Goal: Task Accomplishment & Management: Complete application form

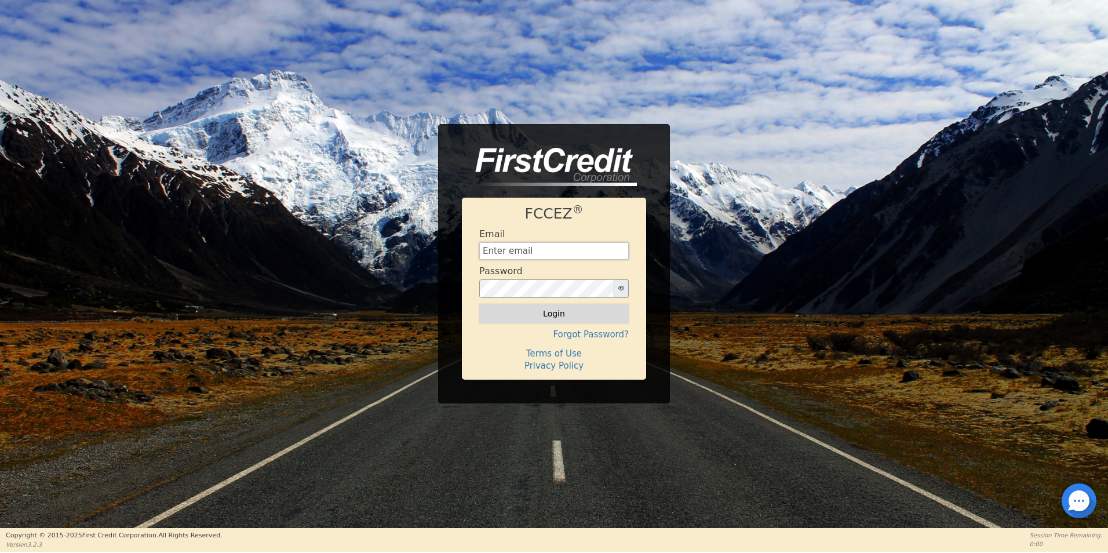
type input "[EMAIL_ADDRESS][DOMAIN_NAME]"
click at [542, 316] on button "Login" at bounding box center [553, 314] width 149 height 20
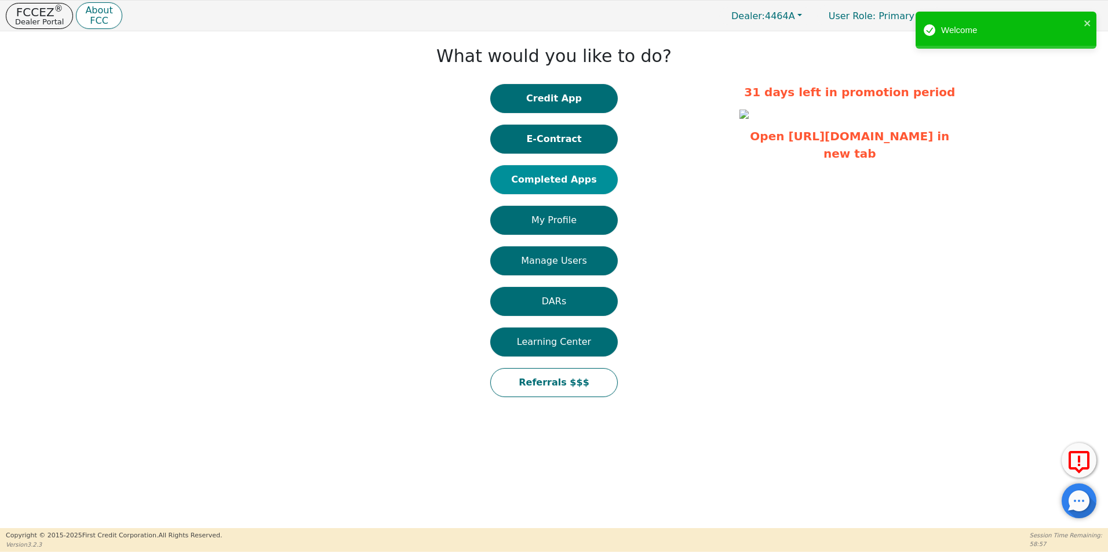
click at [542, 181] on button "Completed Apps" at bounding box center [553, 179] width 127 height 29
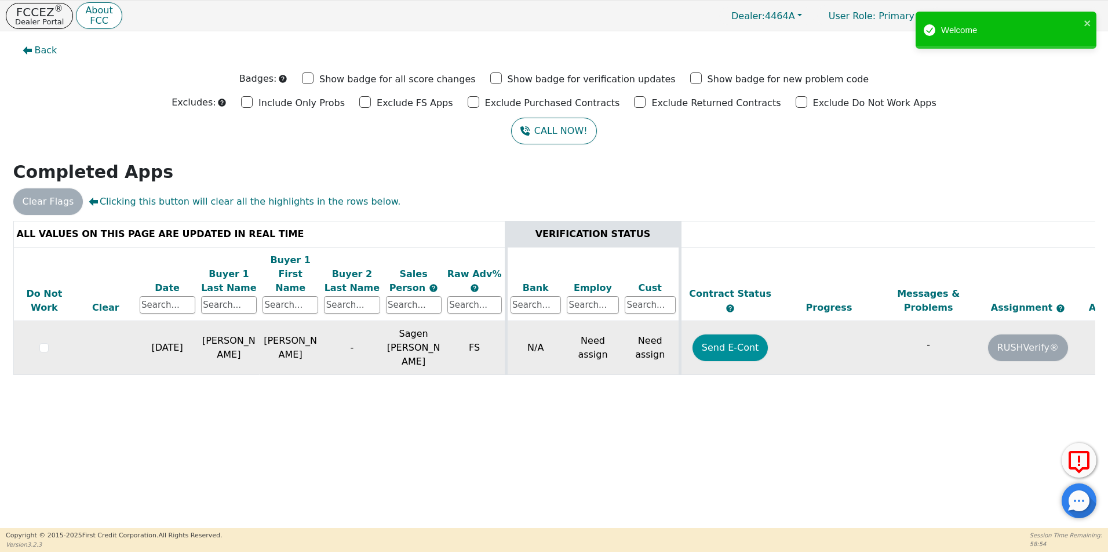
click at [737, 334] on button "Send E-Cont" at bounding box center [730, 347] width 76 height 27
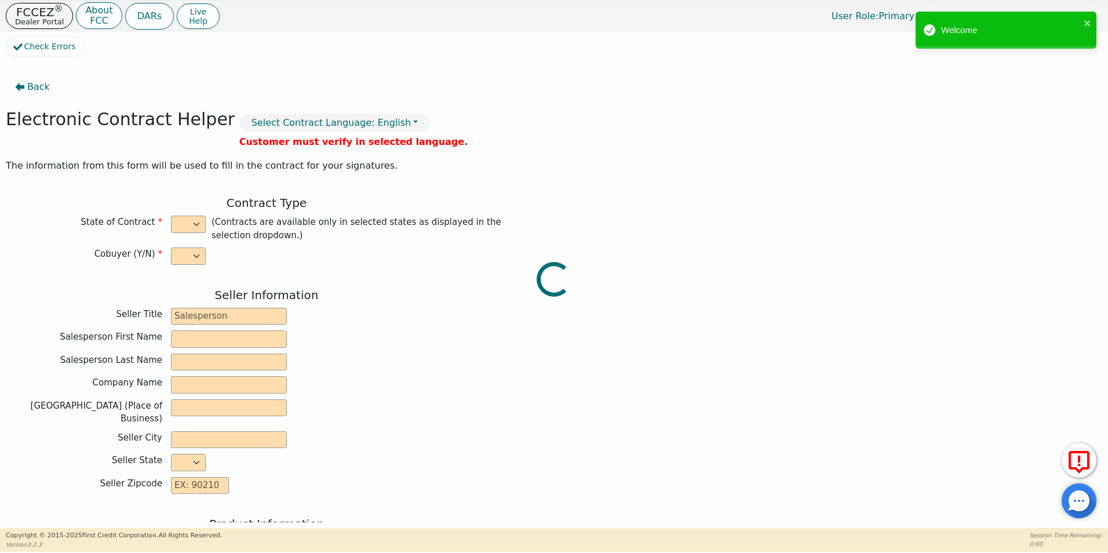
select select "n"
type input "Area Distributor"
type input "Sagen"
type input "[PERSON_NAME]"
type input "[PERSON_NAME] DISTRIBUTION"
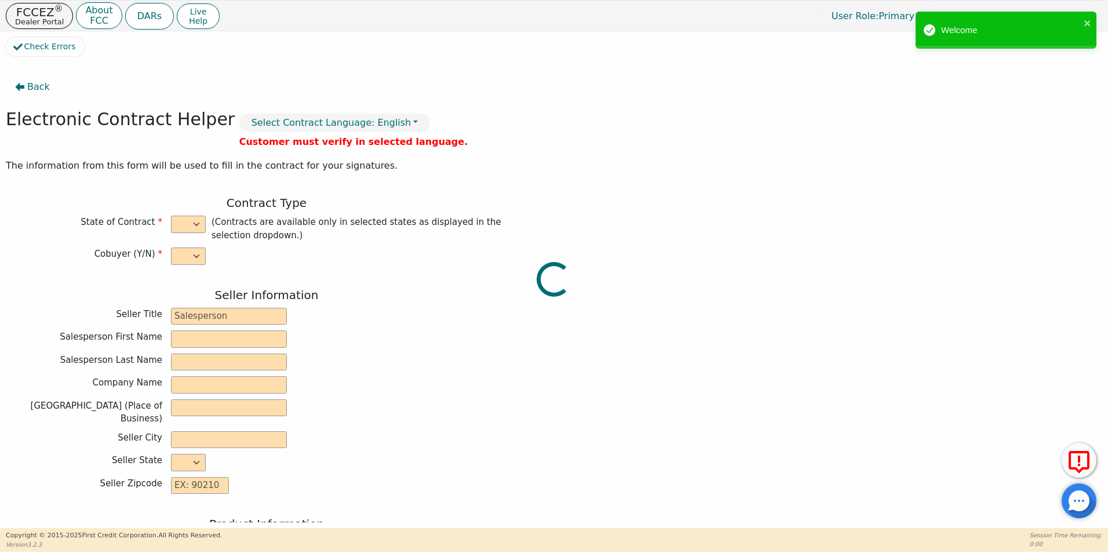
type input "[STREET_ADDRESS]"
type input "KINGSPORT"
select select "TN"
type input "37660"
type input "[PERSON_NAME]"
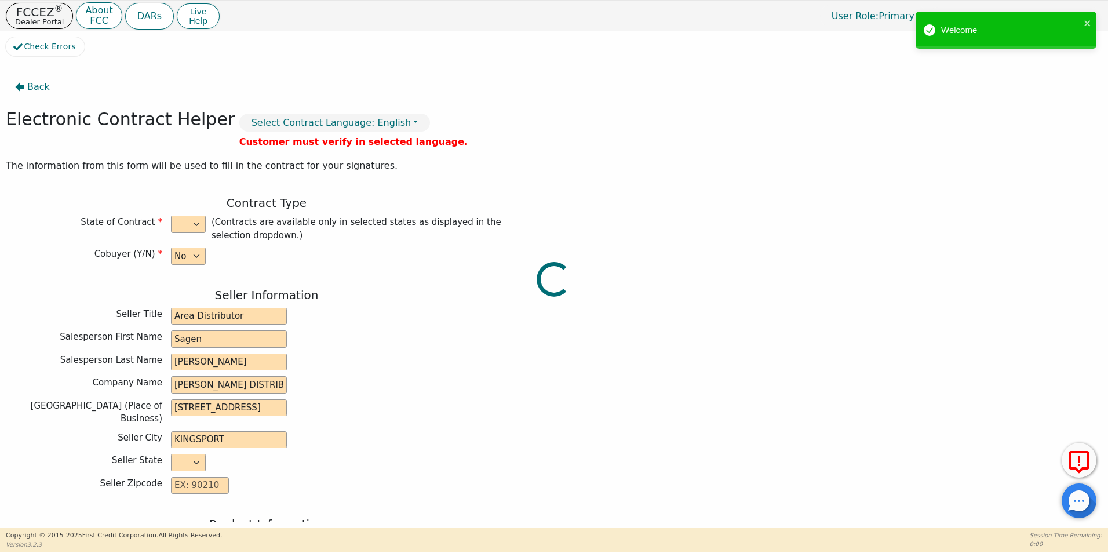
type input "[PERSON_NAME]"
type input "[PERSON_NAME][EMAIL_ADDRESS][PERSON_NAME][DOMAIN_NAME]"
type input "[STREET_ADDRESS][US_STATE]"
type input "[GEOGRAPHIC_DATA]"
select select "TN"
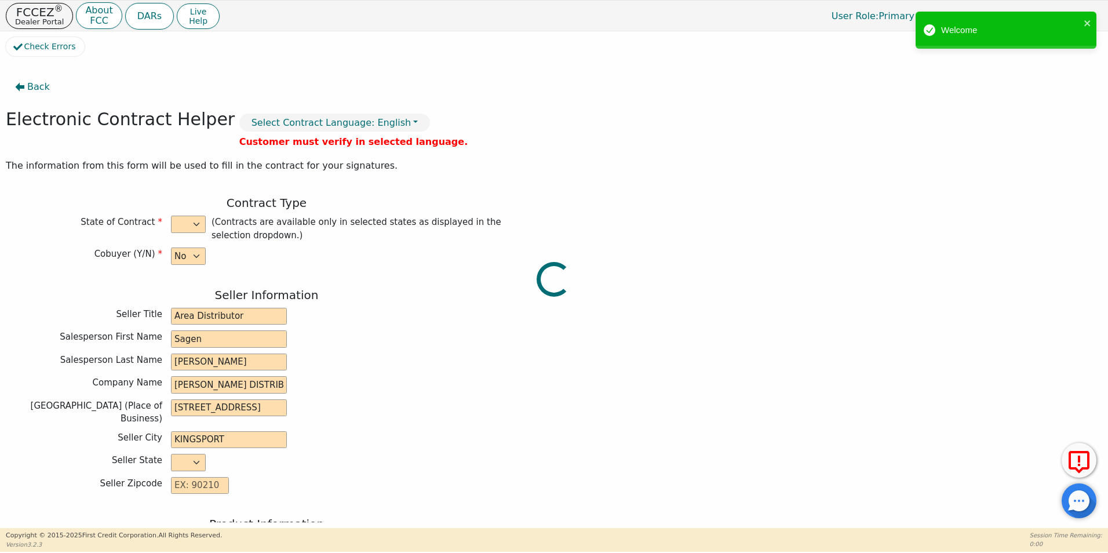
type input "37642"
type input "[DATE]"
type input "19.99"
type input "[DATE]"
type input "48"
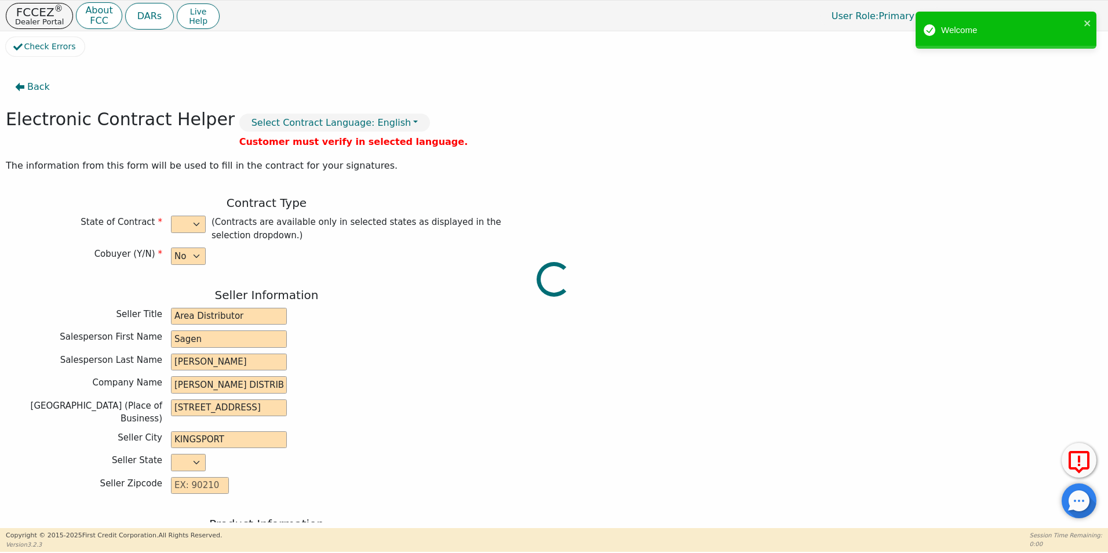
type input "0"
type input "3650.00"
type input "200.00"
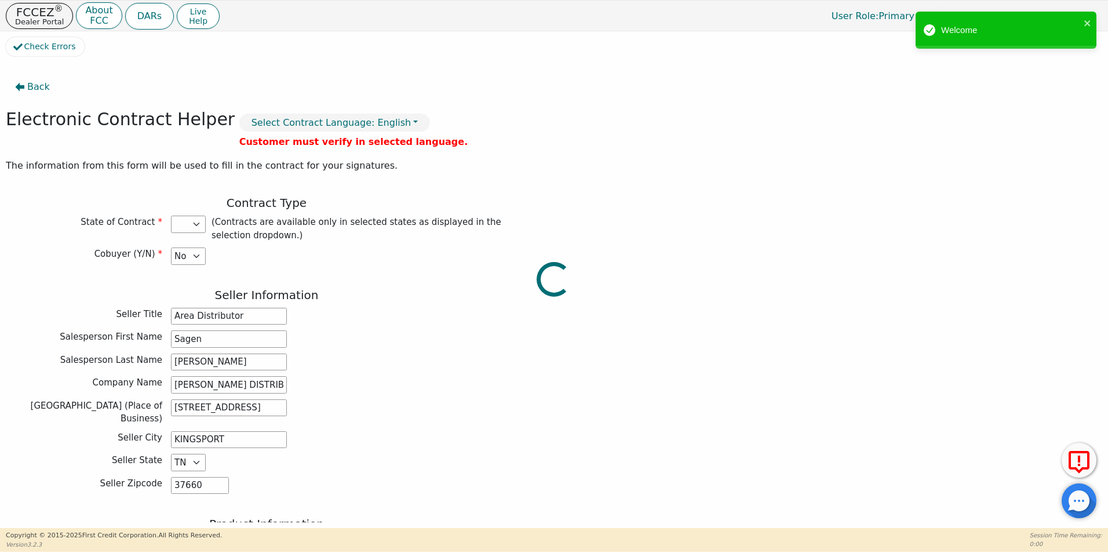
type input "3450.00"
select select "TN"
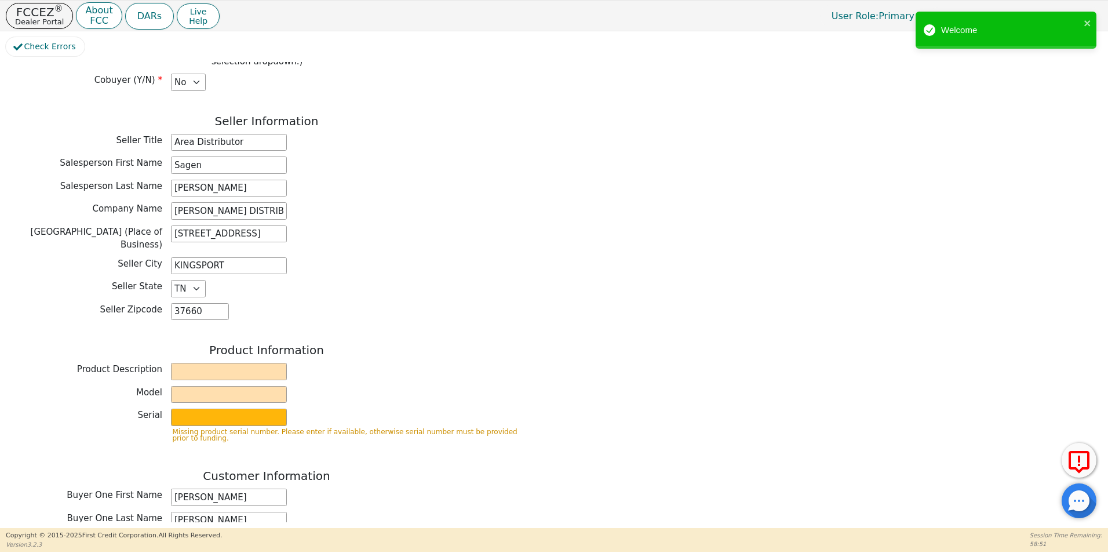
scroll to position [232, 0]
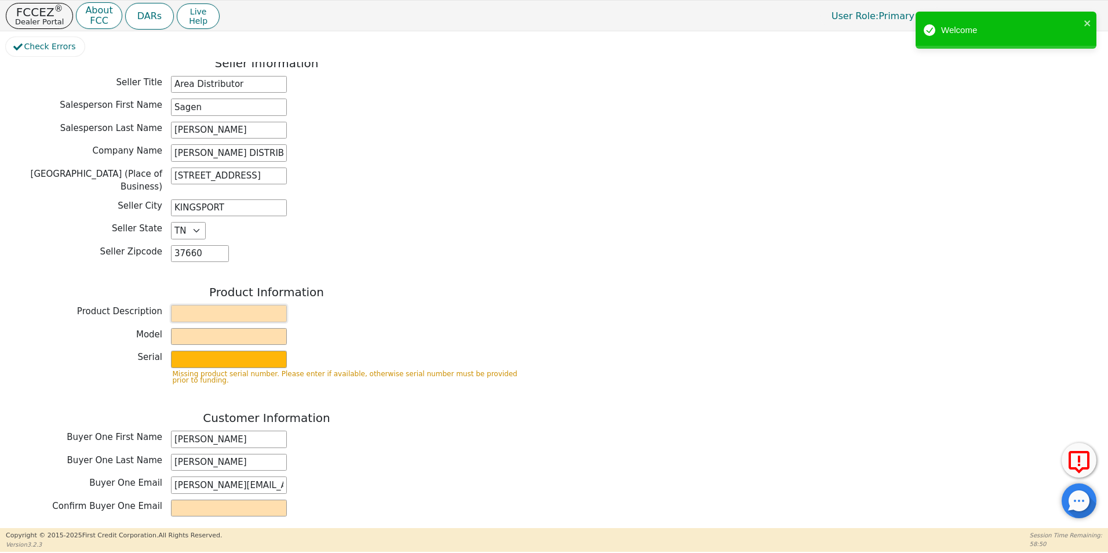
click at [228, 306] on input "text" at bounding box center [229, 313] width 116 height 17
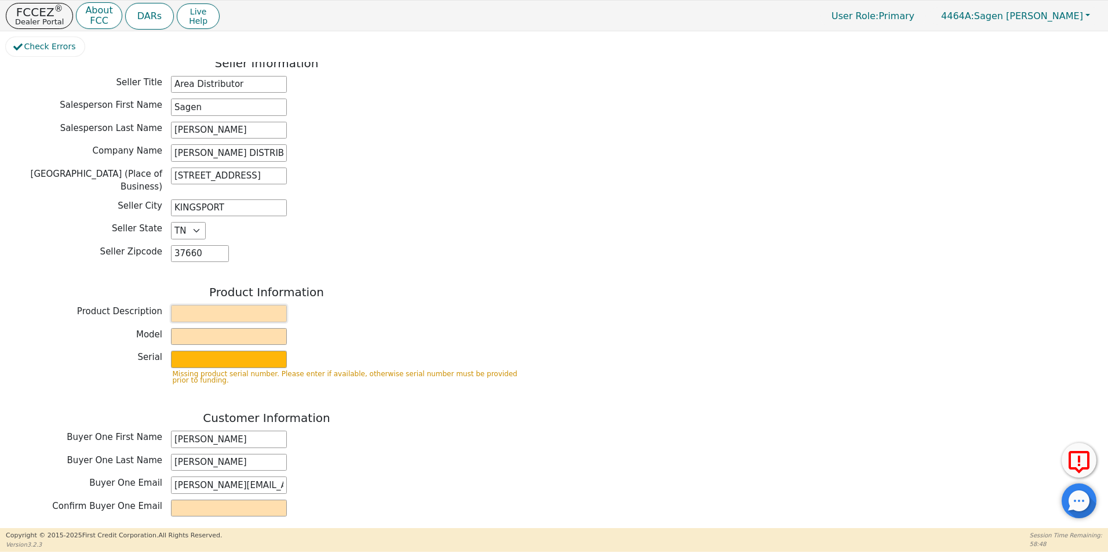
type input "Rainbow"
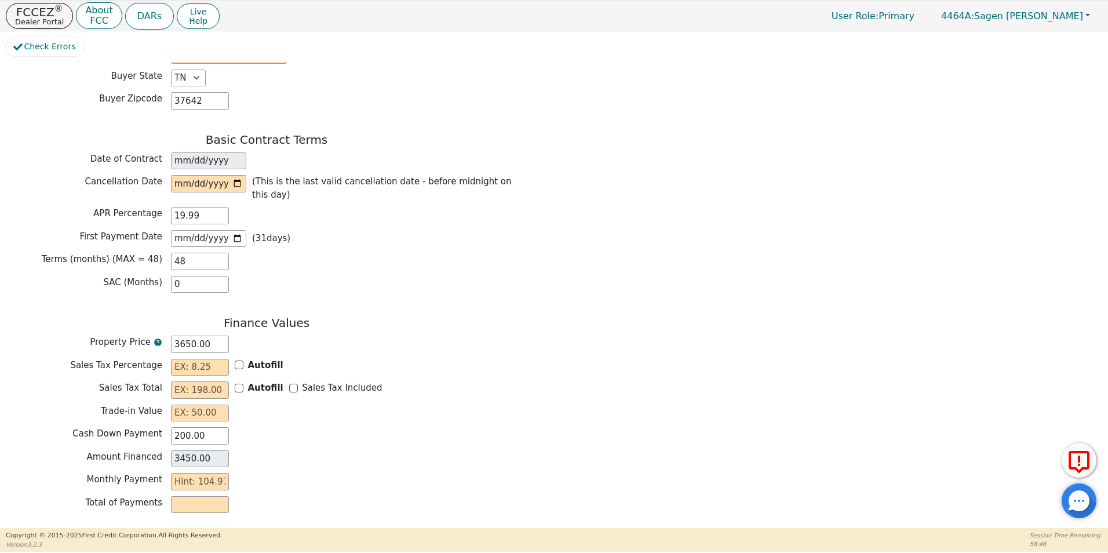
scroll to position [784, 0]
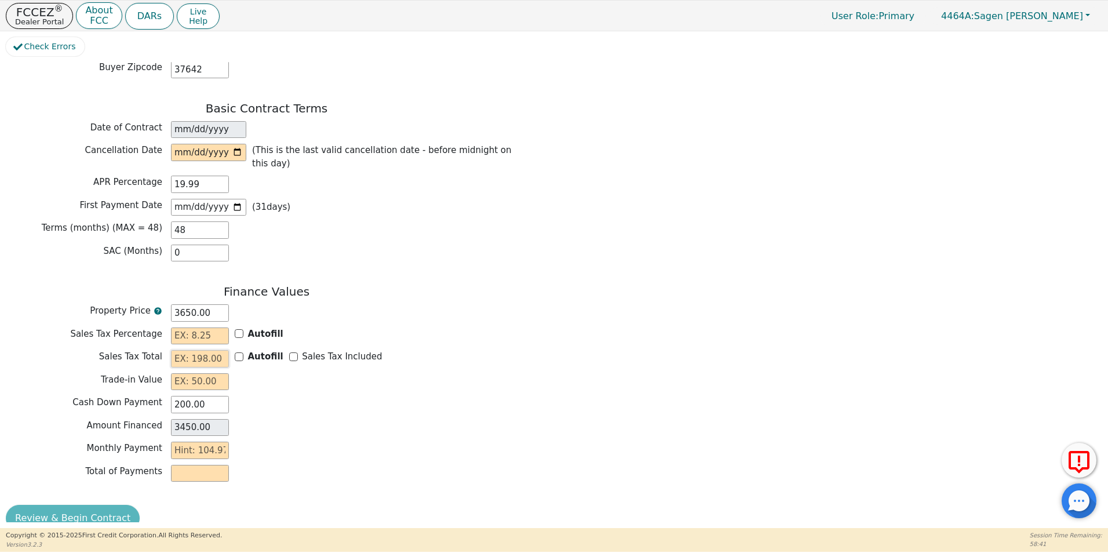
click at [219, 350] on input "text" at bounding box center [200, 358] width 58 height 17
type input "346.75"
type input "3796.75"
click at [203, 373] on input "text" at bounding box center [200, 381] width 58 height 17
type input "0.00"
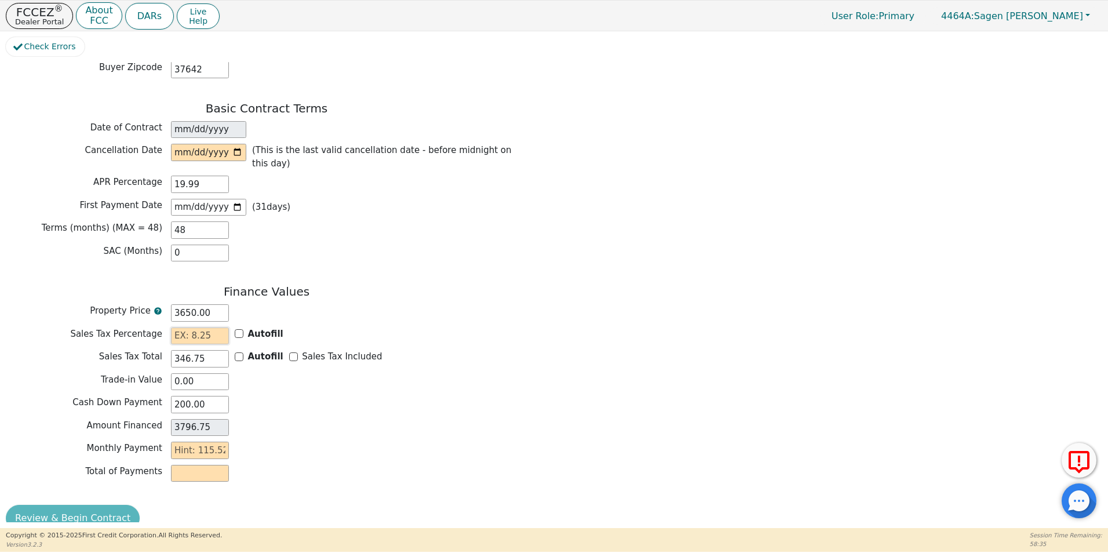
click at [205, 327] on input "text" at bounding box center [200, 335] width 58 height 17
type input "9.50"
drag, startPoint x: 209, startPoint y: 384, endPoint x: 158, endPoint y: 383, distance: 51.6
click at [158, 396] on div "Cash Down Payment 200.00" at bounding box center [266, 404] width 521 height 17
type input "5"
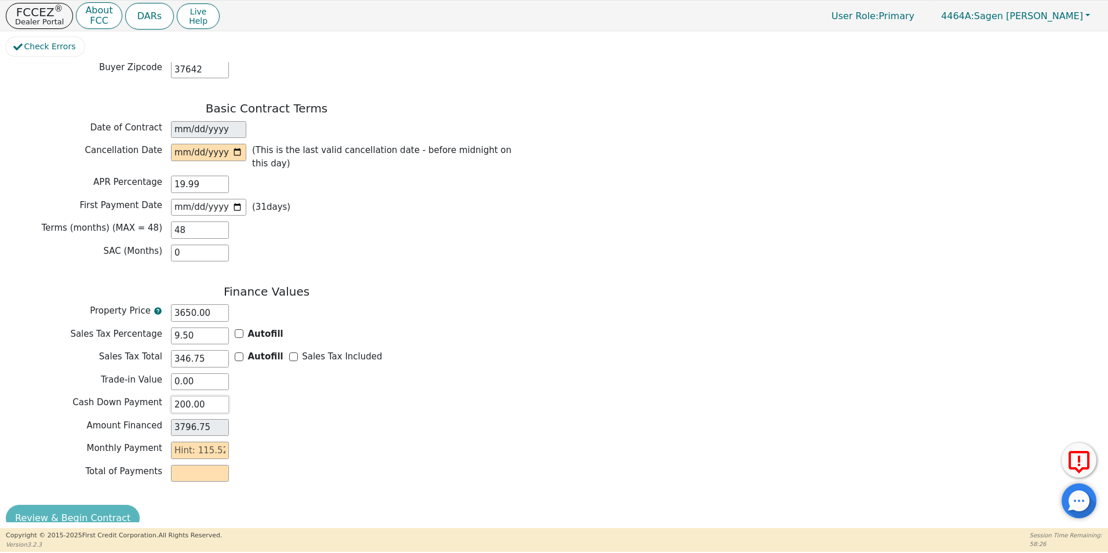
type input "3991.75"
type input "50"
type input "3946.75"
type input "500"
type input "3496.75"
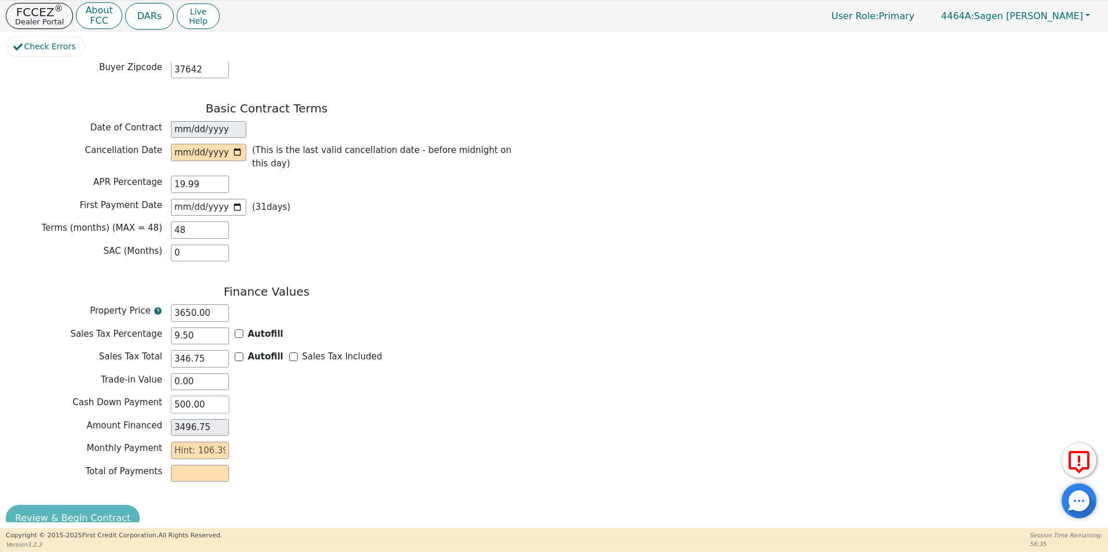
type input "500.00"
click at [242, 145] on input "date" at bounding box center [208, 152] width 75 height 17
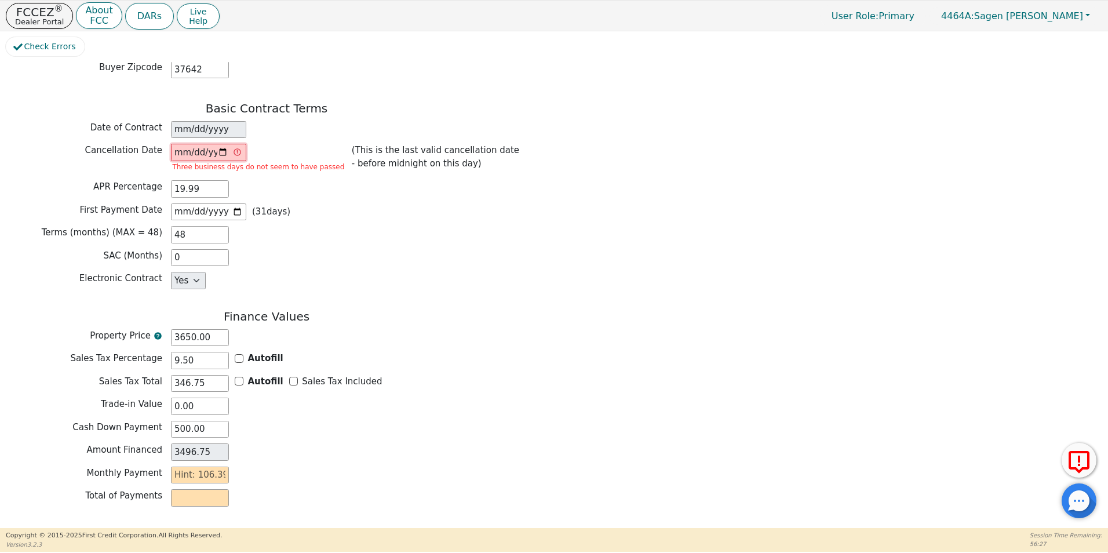
click at [222, 145] on input "[DATE]" at bounding box center [208, 152] width 75 height 17
type input "[DATE]"
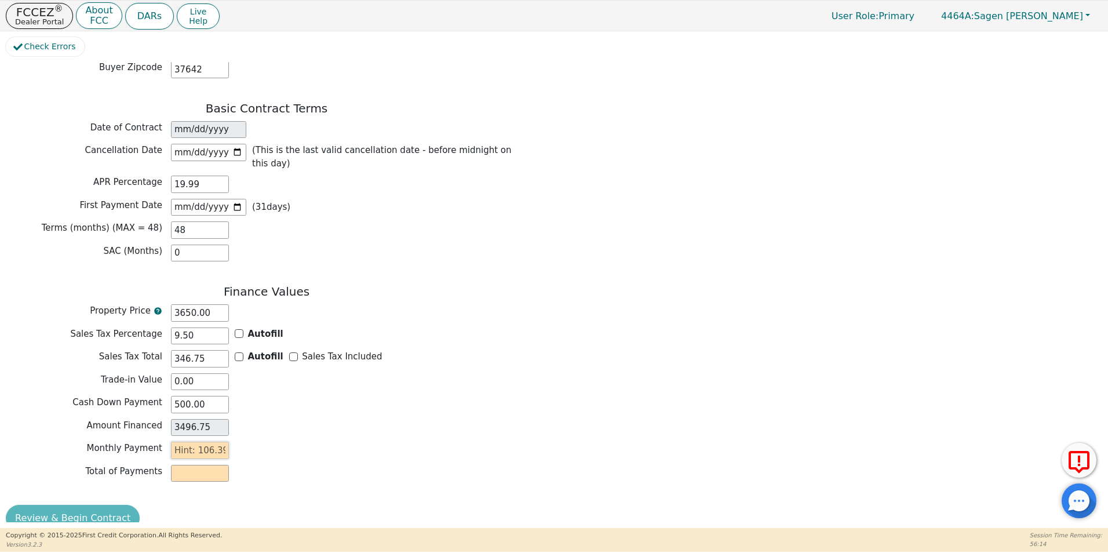
click at [192, 441] on input "text" at bounding box center [200, 449] width 58 height 17
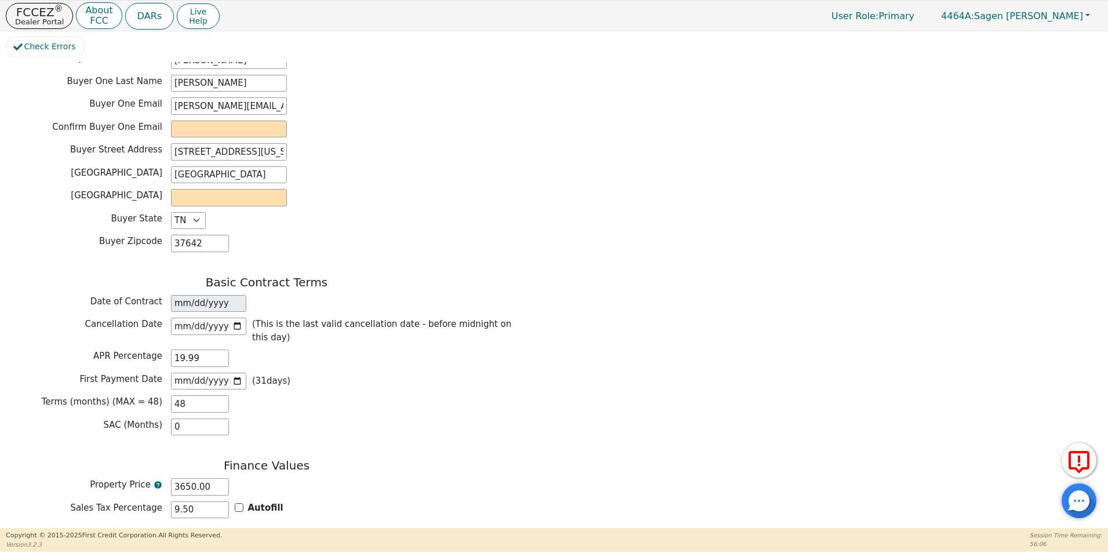
scroll to position [553, 0]
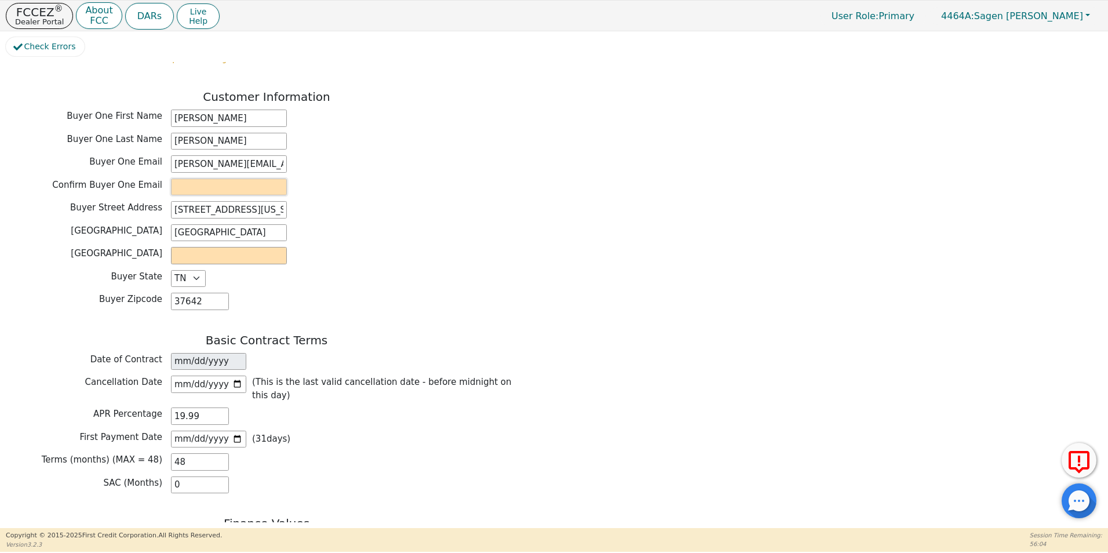
click at [195, 178] on input "email" at bounding box center [229, 186] width 116 height 17
type input "[PERSON_NAME][EMAIL_ADDRESS][PERSON_NAME][DOMAIN_NAME]"
click at [238, 247] on input "text" at bounding box center [229, 255] width 116 height 17
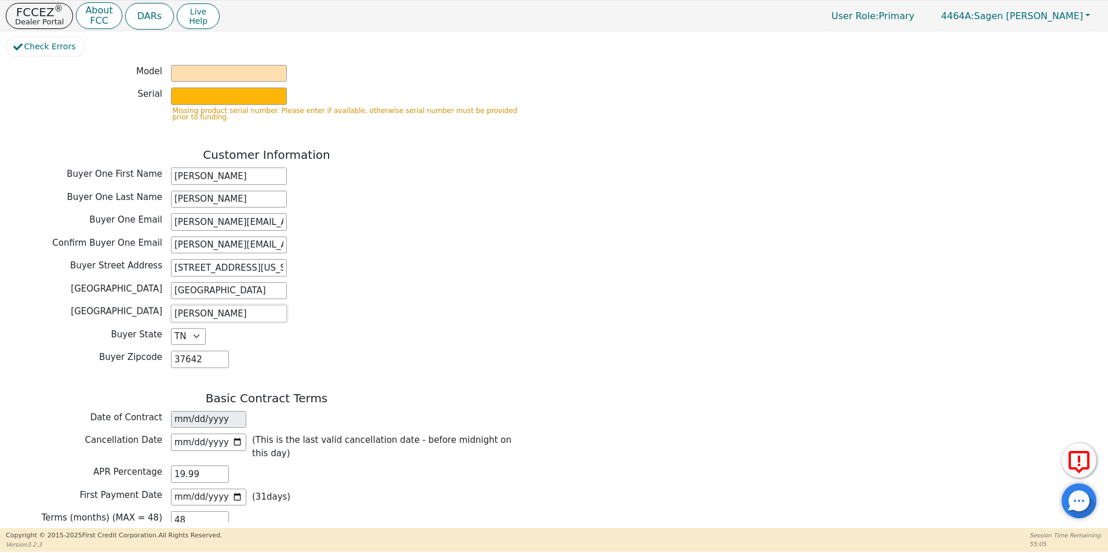
scroll to position [437, 0]
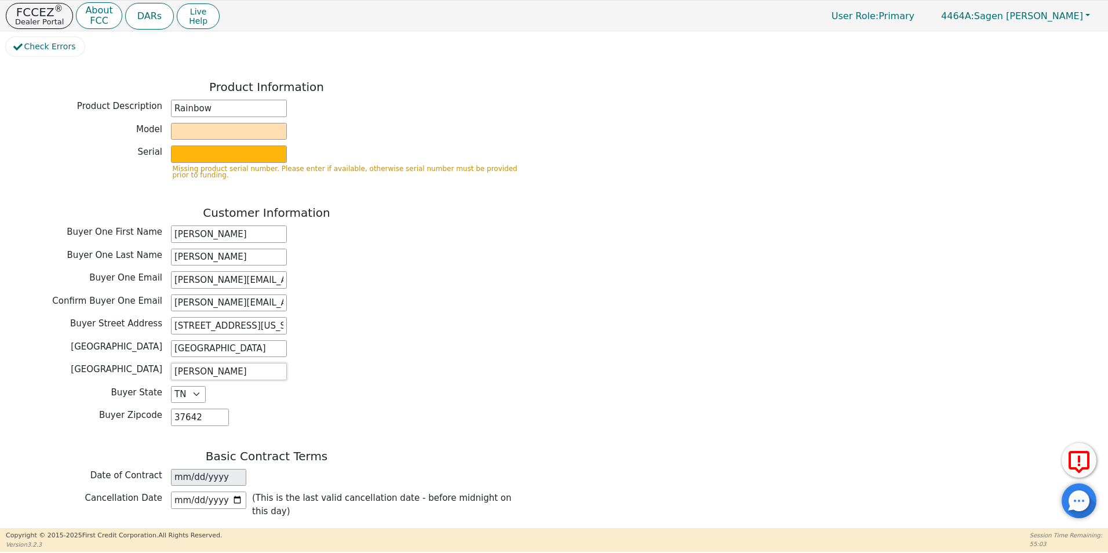
type input "[PERSON_NAME]"
click at [188, 123] on input "text" at bounding box center [229, 131] width 116 height 17
type input "SRX"
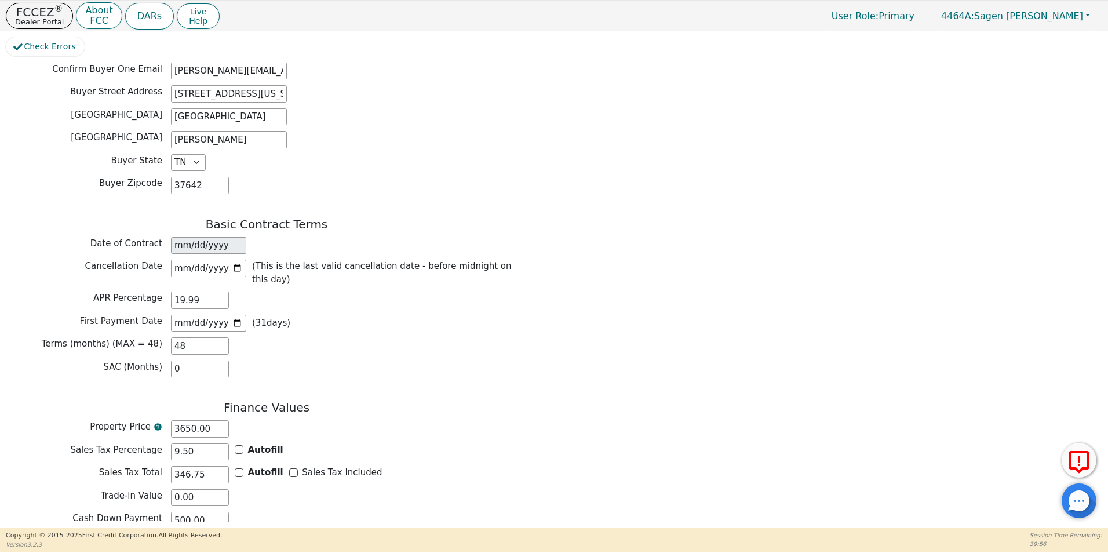
scroll to position [784, 0]
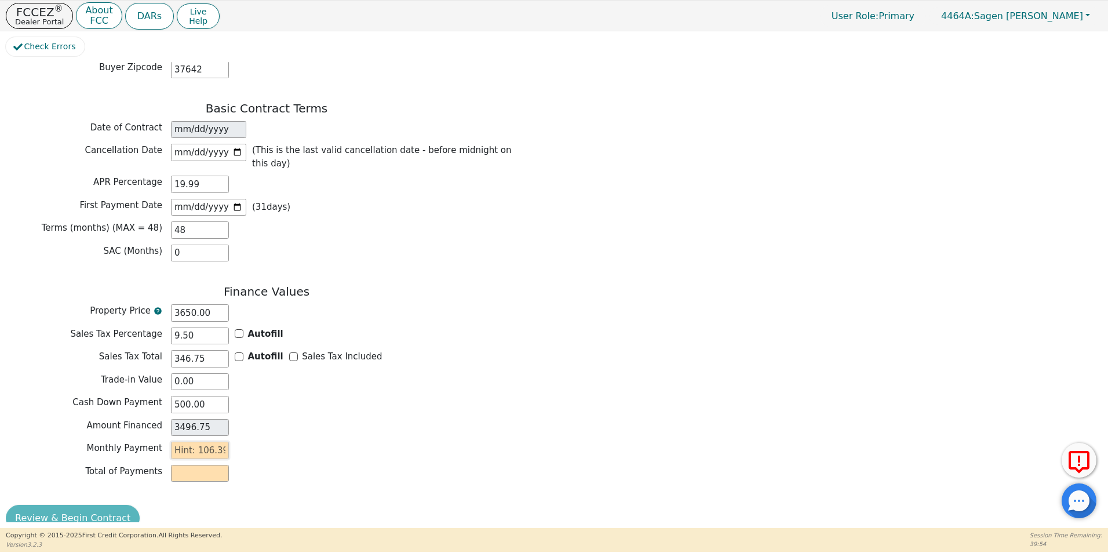
click at [189, 441] on input "text" at bounding box center [200, 449] width 58 height 17
type input "1"
type input "48.00"
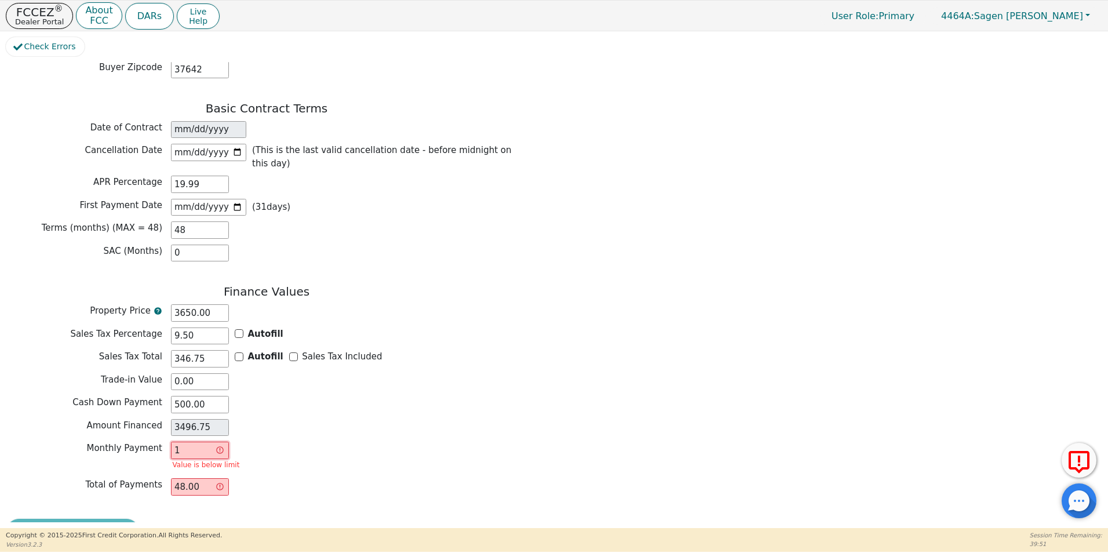
type input "10"
type input "480.00"
type input "106"
type input "5088.00"
type input "106.3"
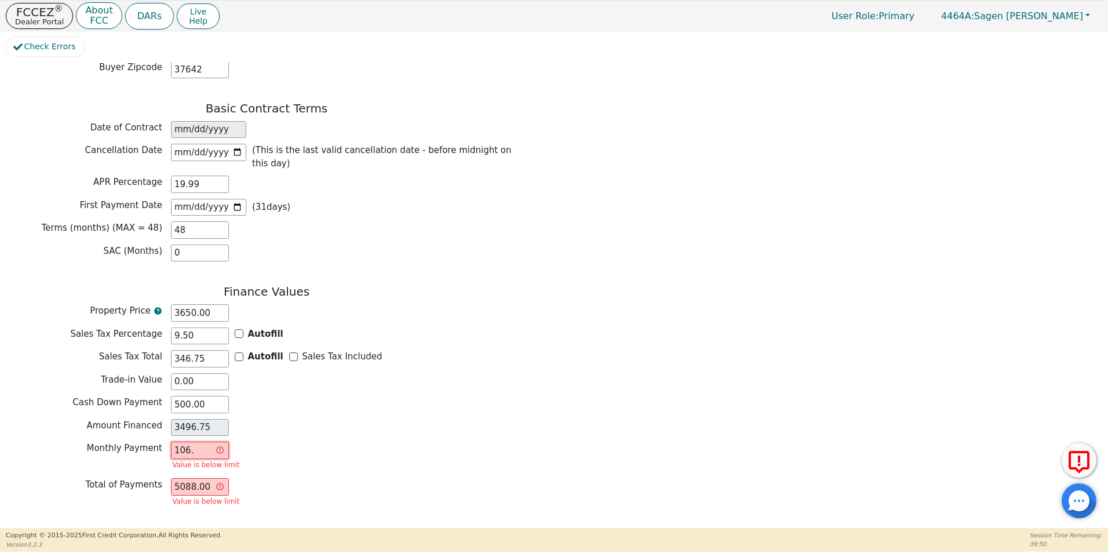
type input "5102.40"
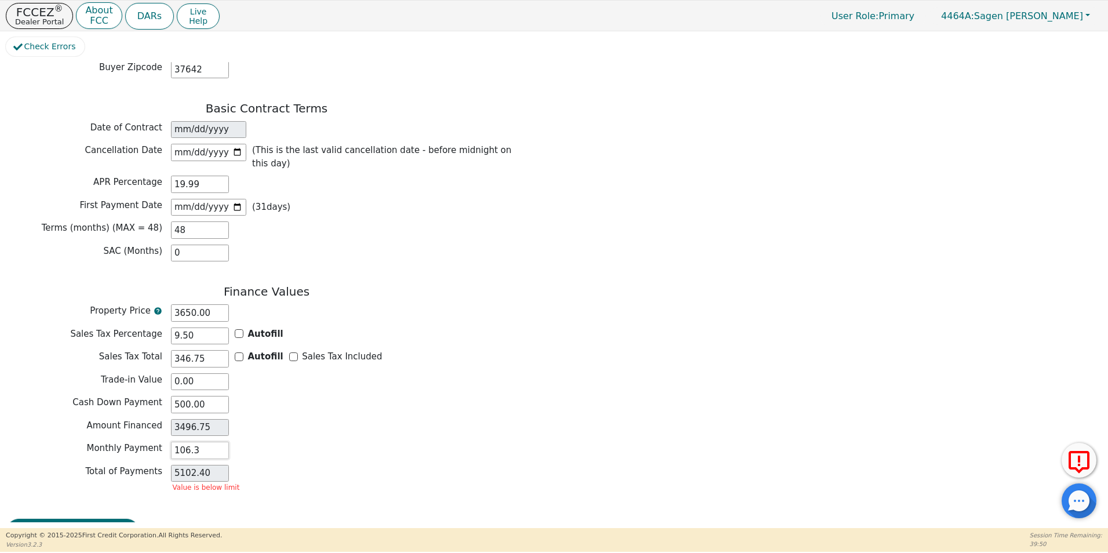
type input "106.39"
type input "5106.72"
type input "106.39"
click at [95, 505] on button "Review & Begin Contract" at bounding box center [73, 518] width 134 height 27
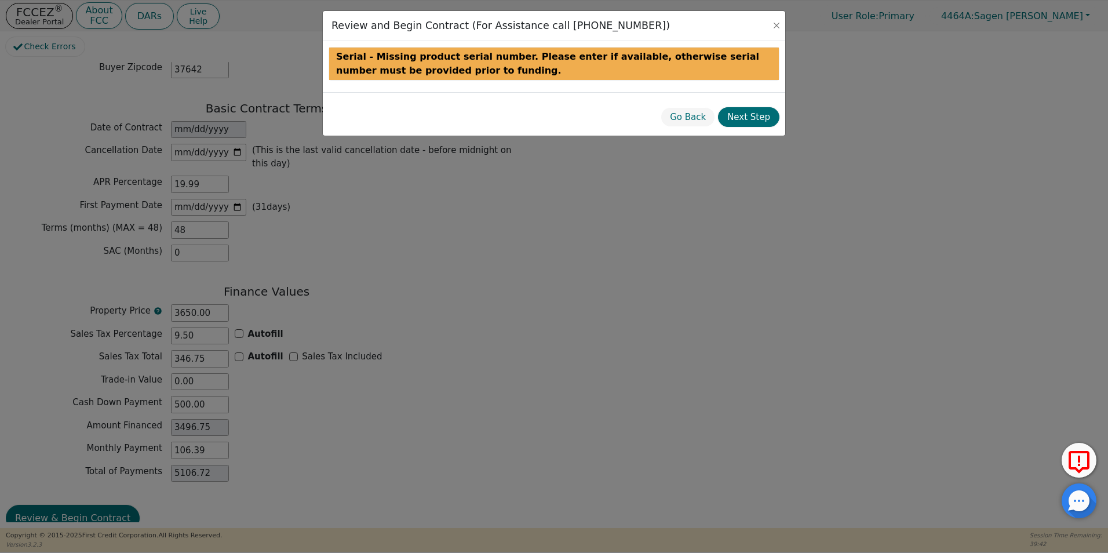
click at [538, 237] on div "Review and Begin Contract (For Assistance call [PHONE_NUMBER]) Serial - Missing…" at bounding box center [554, 276] width 1108 height 553
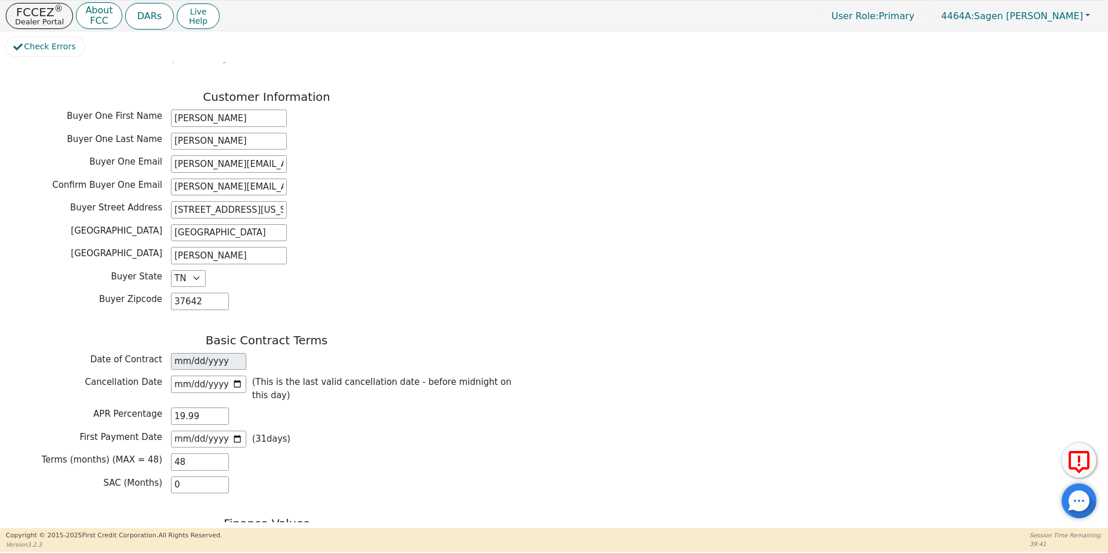
scroll to position [495, 0]
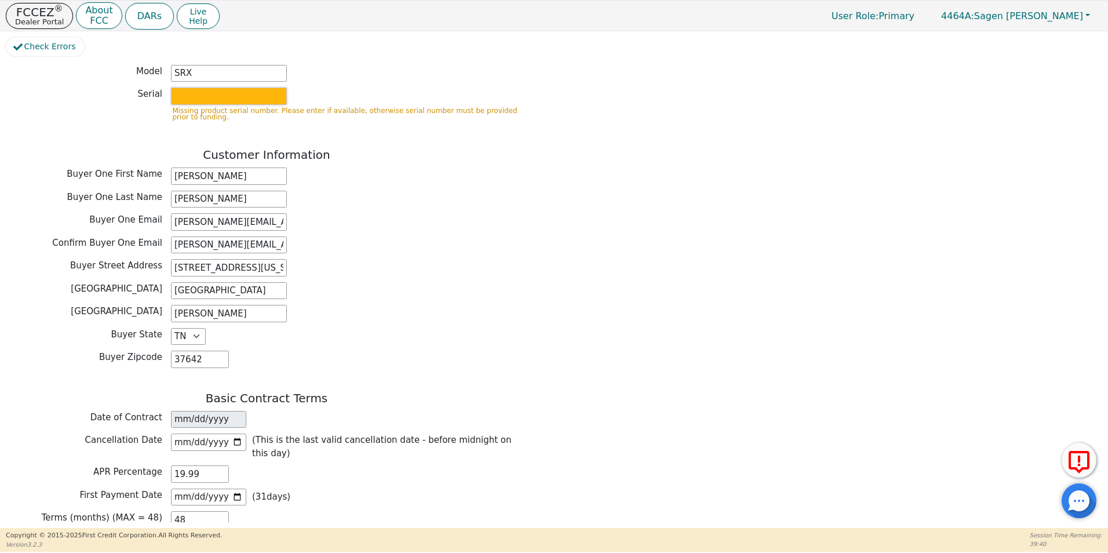
click at [216, 87] on input "text" at bounding box center [229, 95] width 116 height 17
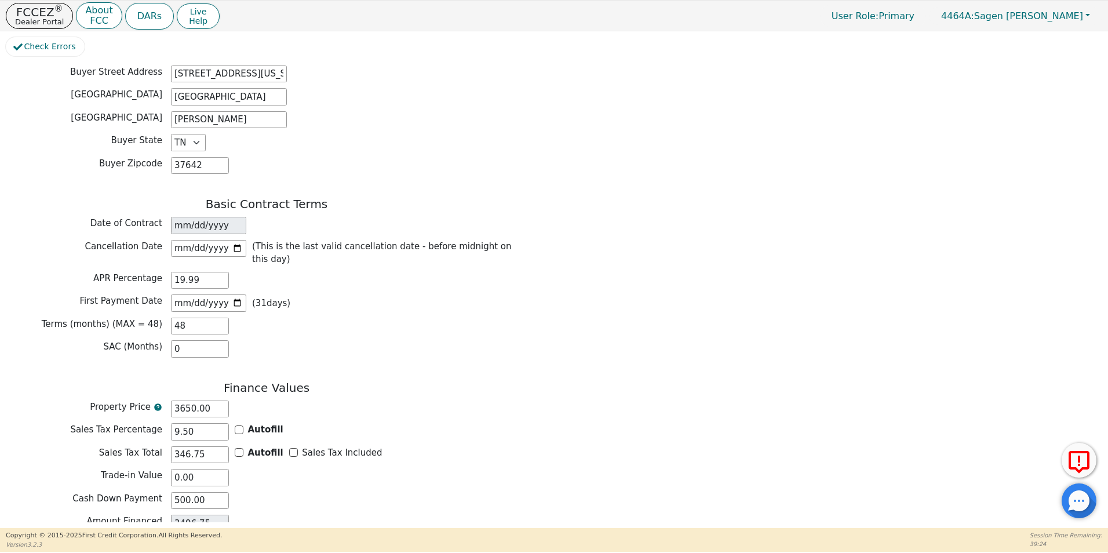
scroll to position [765, 0]
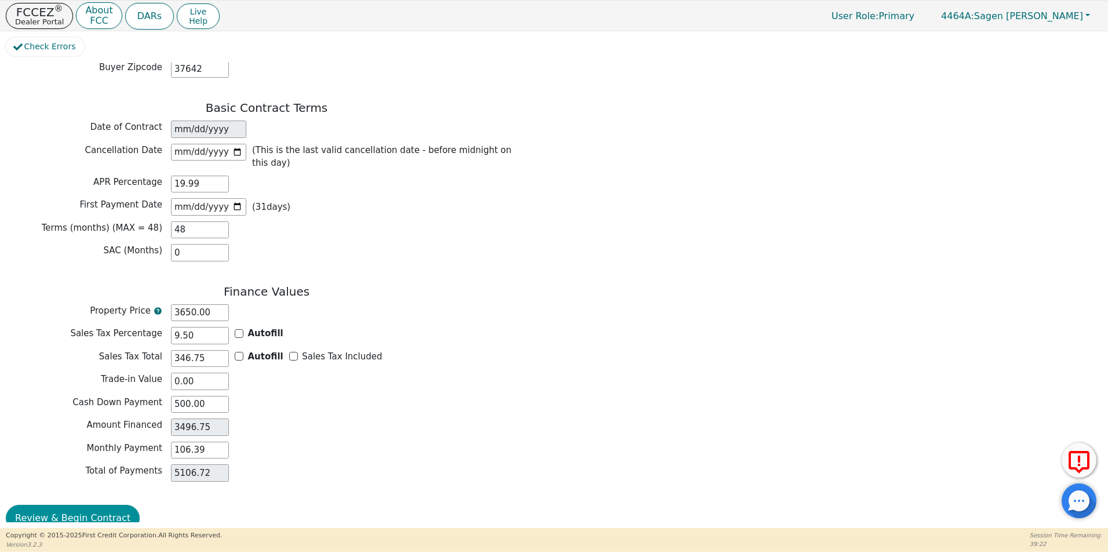
type input "22304401"
click at [114, 505] on button "Review & Begin Contract" at bounding box center [73, 518] width 134 height 27
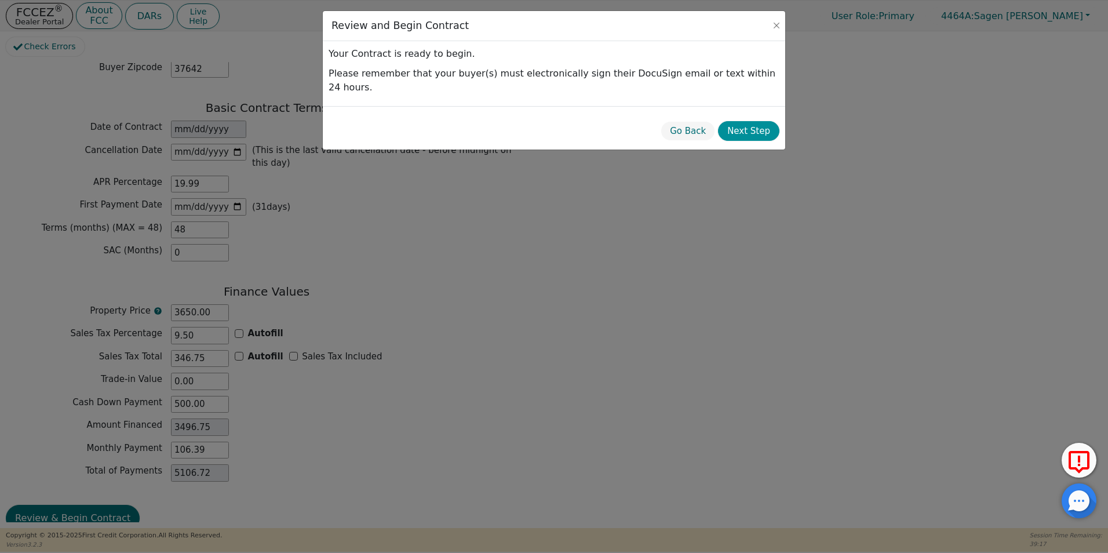
click at [747, 121] on button "Next Step" at bounding box center [748, 131] width 61 height 20
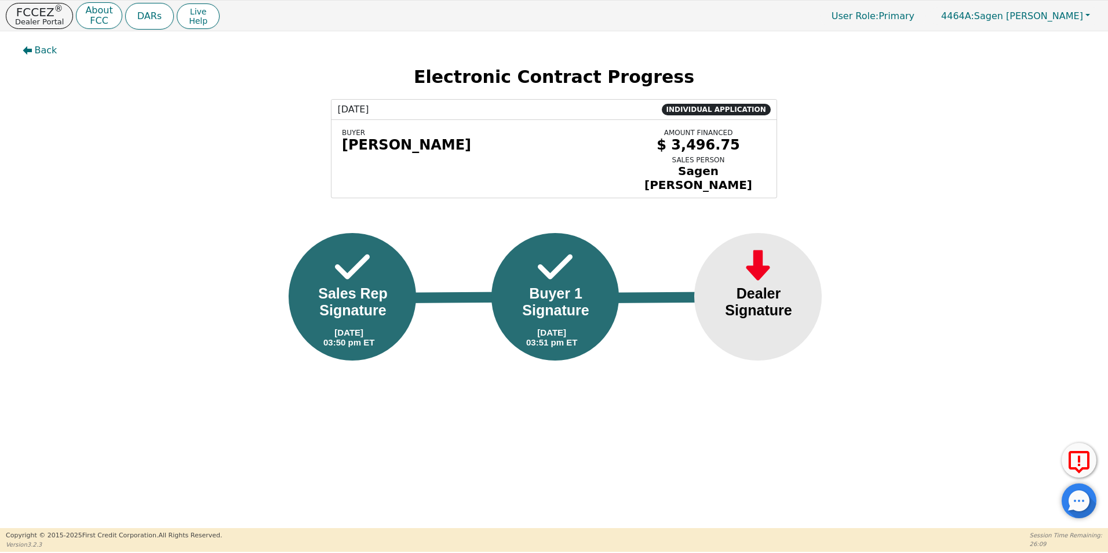
click at [143, 115] on div "10/01/2025 INDIVIDUAL APPLICATION BUYER Jason Bates AMOUNT FINANCED $ 3,496.75 …" at bounding box center [554, 148] width 1090 height 99
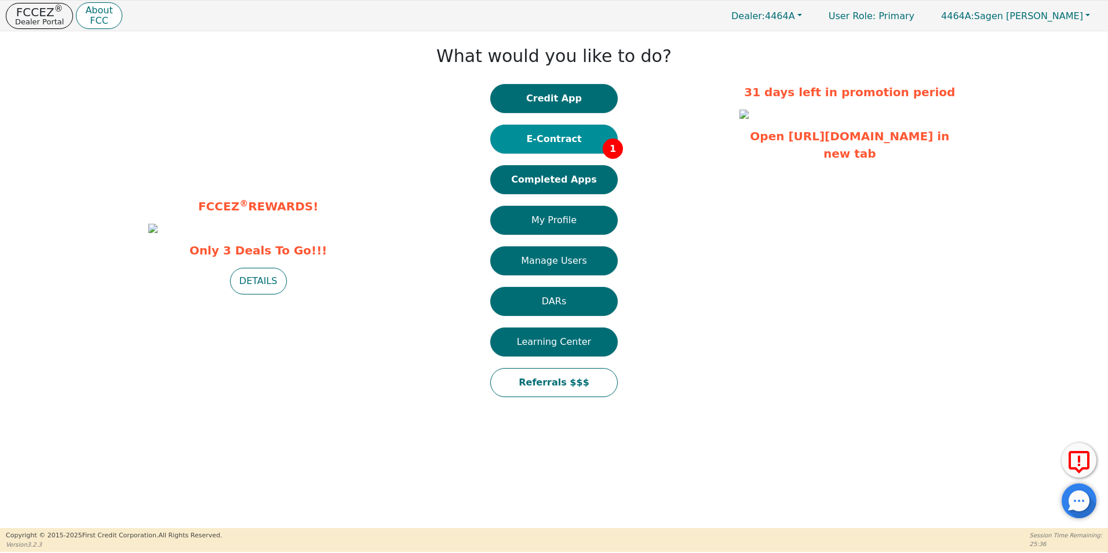
click at [558, 144] on button "E-Contract 1" at bounding box center [553, 139] width 127 height 29
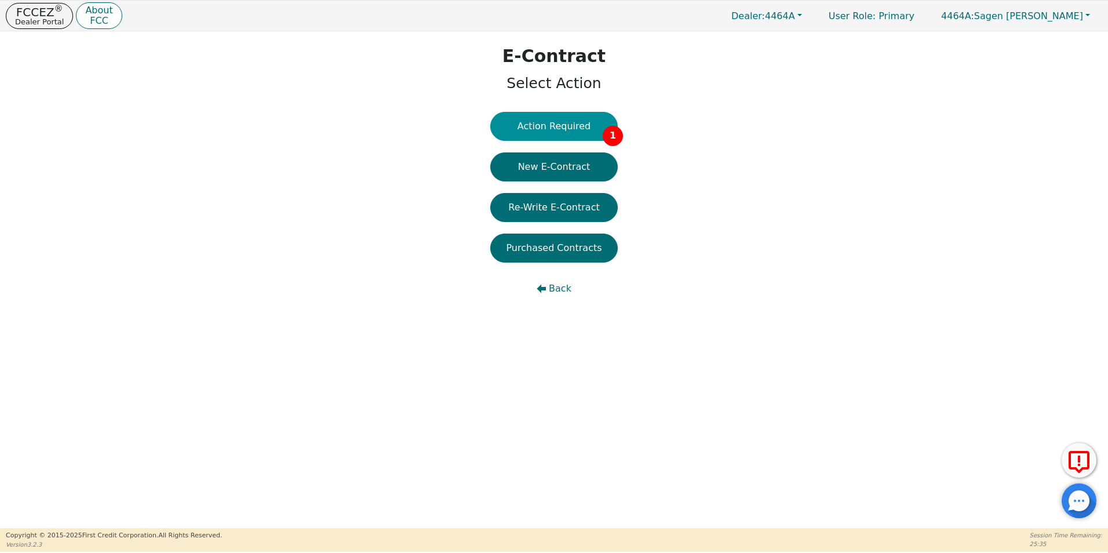
click at [580, 131] on button "Action Required 1" at bounding box center [553, 126] width 127 height 29
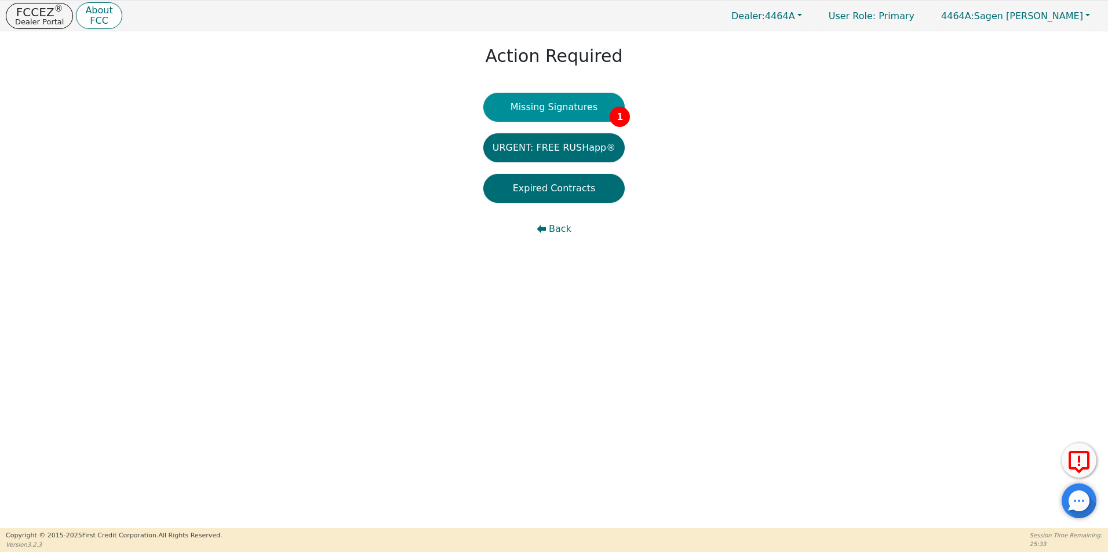
click at [572, 117] on button "Missing Signatures 1" at bounding box center [554, 107] width 142 height 29
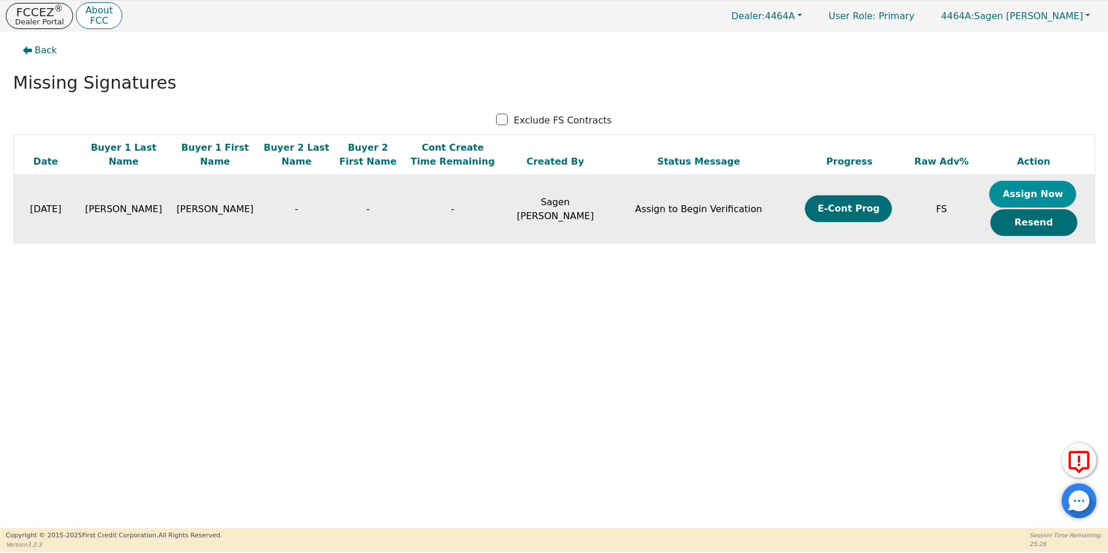
click at [1036, 189] on button "Assign Now" at bounding box center [1032, 194] width 87 height 27
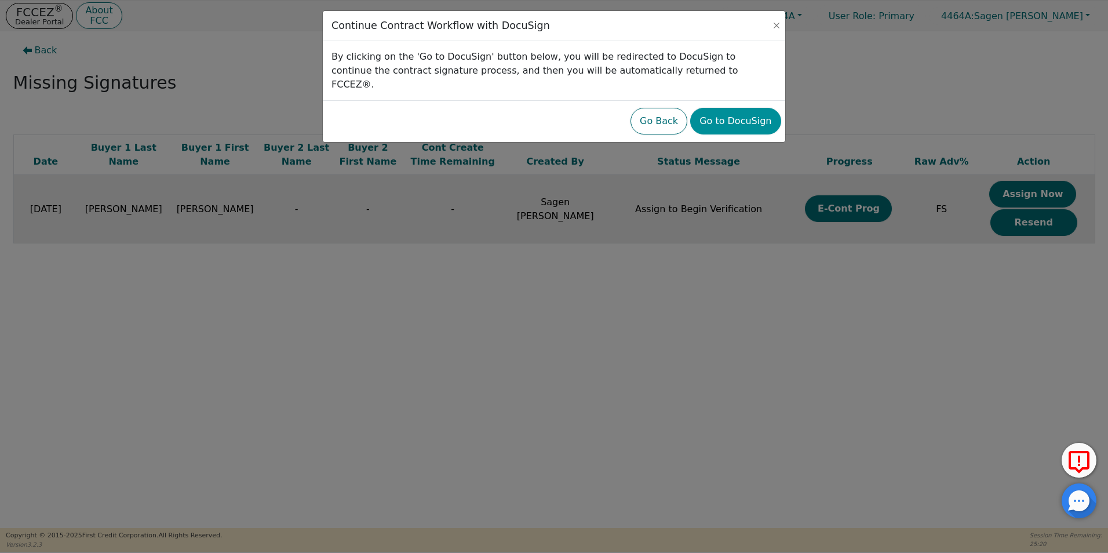
click at [747, 108] on button "Go to DocuSign" at bounding box center [735, 121] width 90 height 27
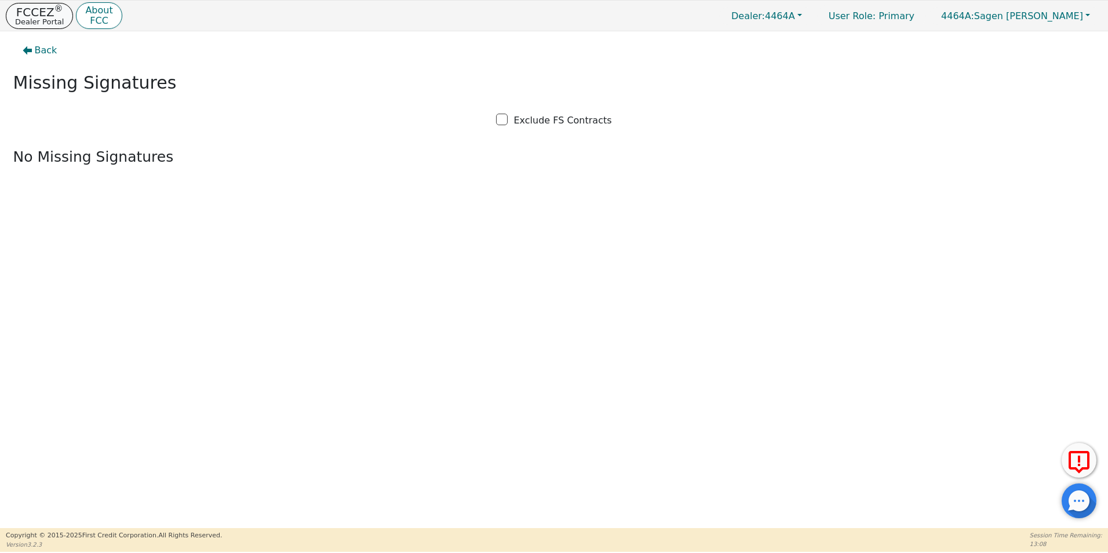
click at [53, 20] on p "Dealer Portal" at bounding box center [39, 22] width 49 height 8
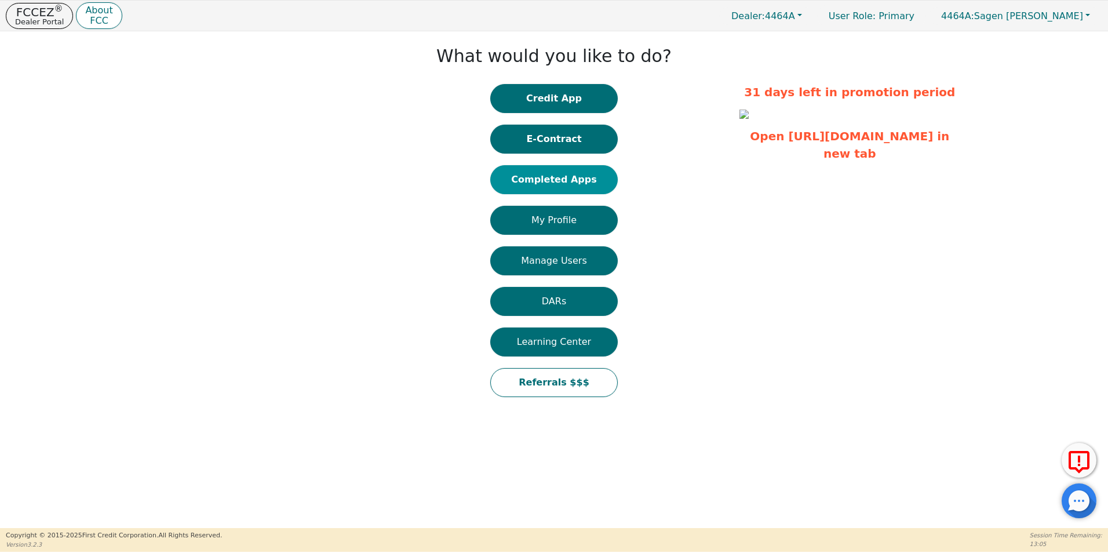
click at [539, 180] on button "Completed Apps" at bounding box center [553, 179] width 127 height 29
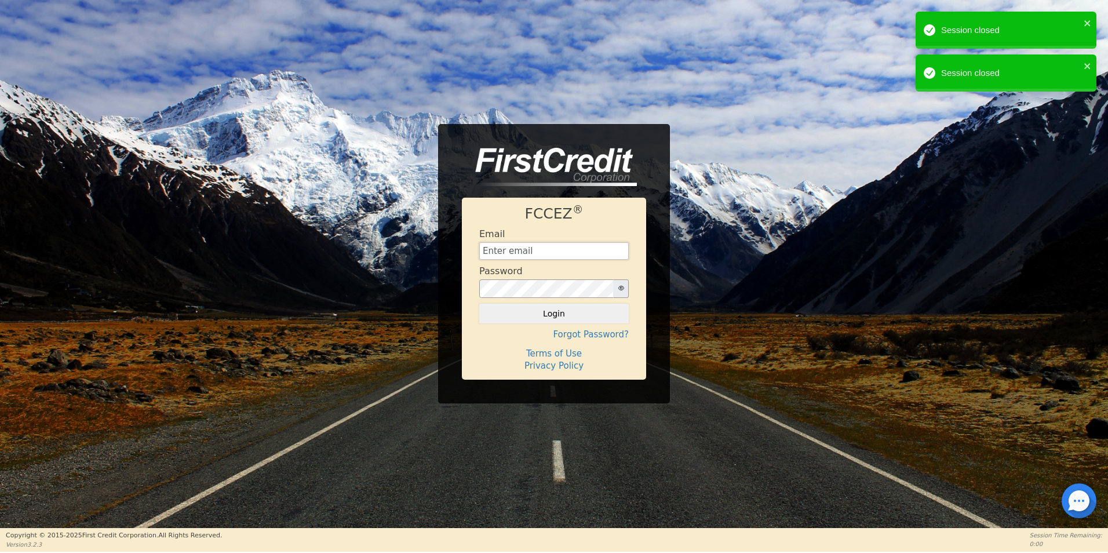
type input "Sagenmaria2022@outlook.com"
